Goal: Information Seeking & Learning: Learn about a topic

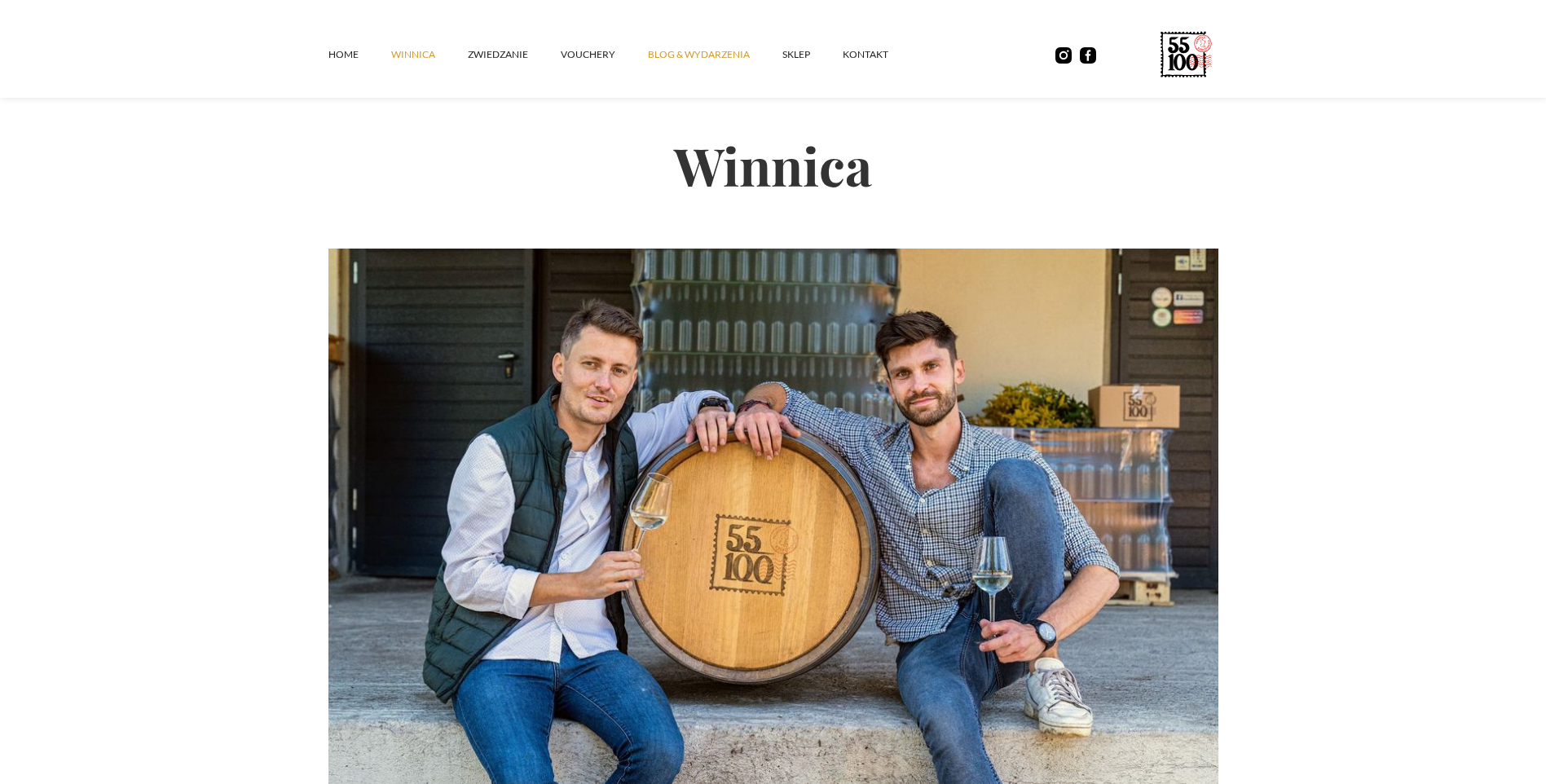
click at [713, 61] on link "Blog & Wydarzenia" at bounding box center [715, 54] width 134 height 49
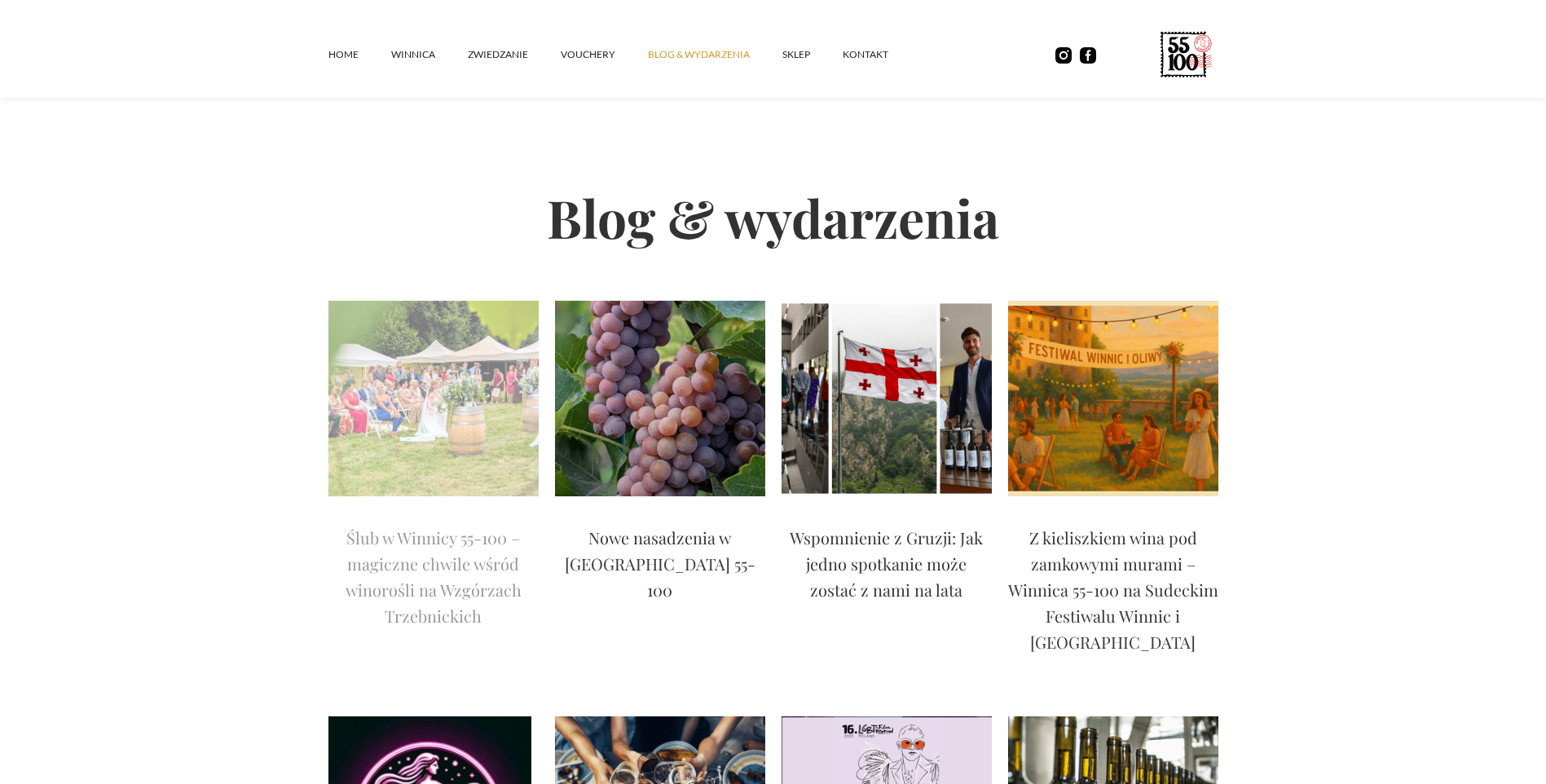
click at [409, 463] on img at bounding box center [433, 398] width 210 height 196
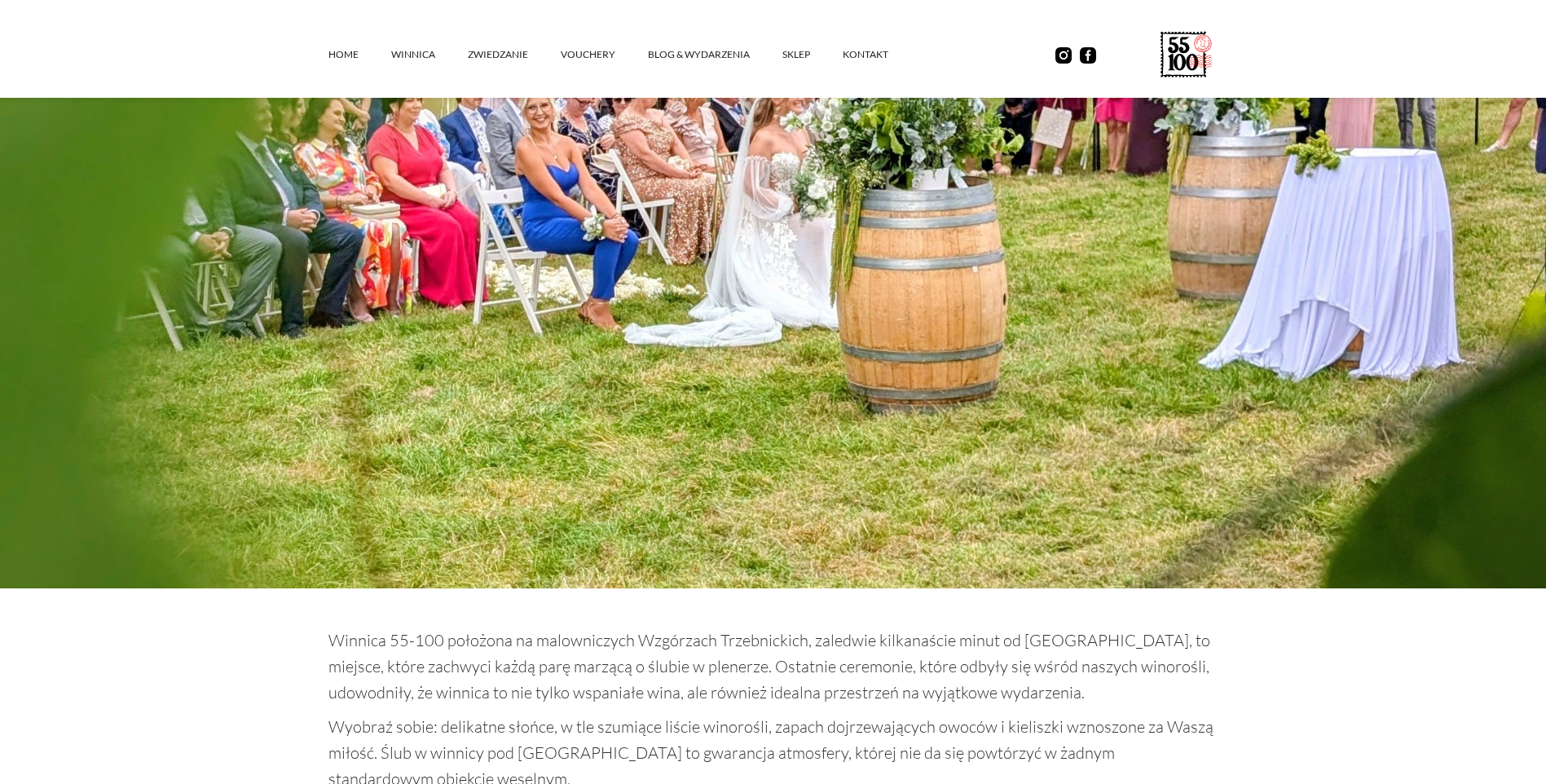
scroll to position [488, 0]
